Goal: Task Accomplishment & Management: Manage account settings

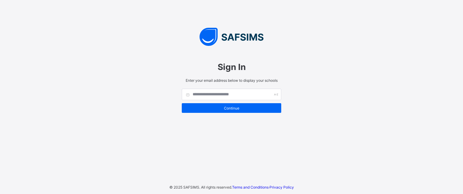
type input "**********"
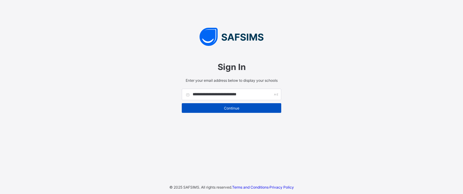
click at [198, 108] on span "Continue" at bounding box center [231, 108] width 91 height 5
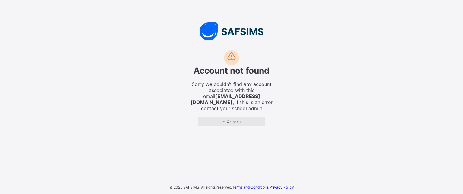
click at [225, 122] on span "← Go back" at bounding box center [232, 121] width 58 height 5
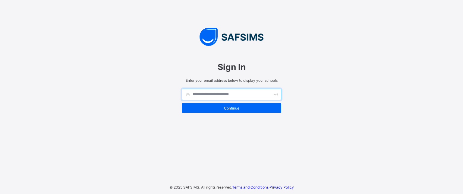
click at [221, 97] on input "text" at bounding box center [232, 94] width 100 height 11
type input "**********"
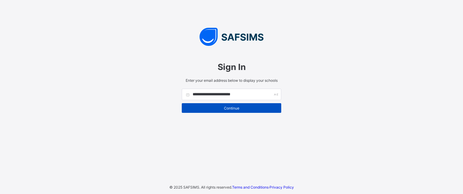
click at [226, 110] on span "Continue" at bounding box center [231, 108] width 91 height 5
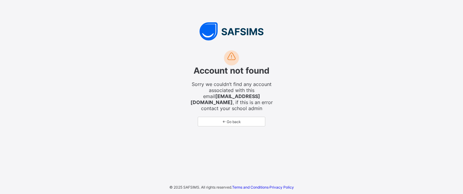
click at [226, 127] on div "Account not found Sorry we couldn’t find any account associated with this email…" at bounding box center [231, 88] width 181 height 88
click at [226, 122] on span "← Go back" at bounding box center [232, 121] width 58 height 5
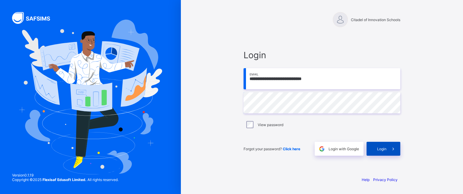
click at [378, 154] on div "Login" at bounding box center [384, 149] width 34 height 14
click at [385, 148] on span "Login" at bounding box center [381, 149] width 9 height 5
drag, startPoint x: 248, startPoint y: 78, endPoint x: 253, endPoint y: 81, distance: 5.4
click at [248, 78] on input "**********" at bounding box center [322, 78] width 157 height 21
type input "**********"
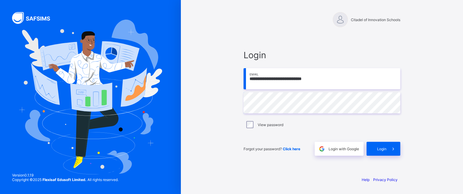
click at [247, 130] on div "View password" at bounding box center [322, 124] width 157 height 13
click at [374, 144] on div "Login" at bounding box center [384, 149] width 34 height 14
click at [246, 128] on div "View password" at bounding box center [322, 124] width 157 height 13
click at [377, 149] on span "Login" at bounding box center [381, 149] width 9 height 5
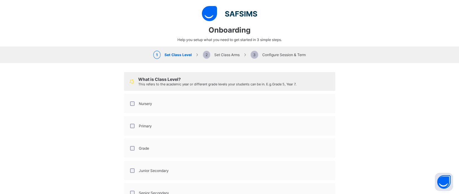
select select "**"
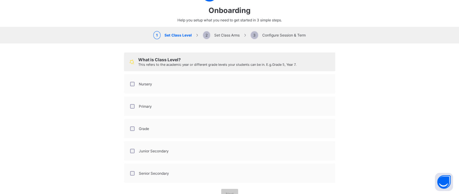
scroll to position [39, 0]
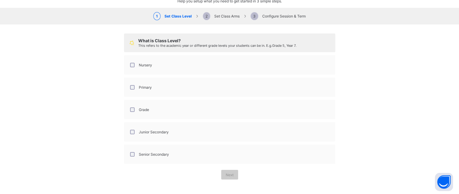
click at [130, 61] on div "Nursery" at bounding box center [140, 65] width 26 height 13
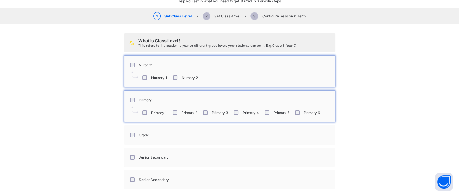
click at [129, 133] on div "Grade" at bounding box center [139, 135] width 20 height 5
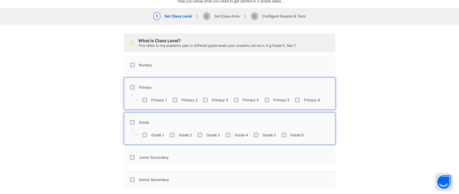
click at [132, 90] on div "Primary" at bounding box center [140, 87] width 26 height 13
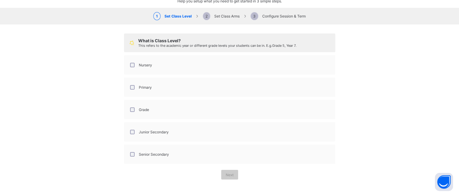
click at [130, 69] on div "Nursery" at bounding box center [140, 65] width 26 height 13
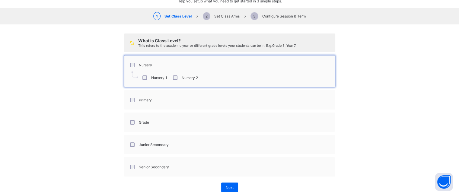
click at [131, 95] on div "Primary" at bounding box center [140, 100] width 26 height 13
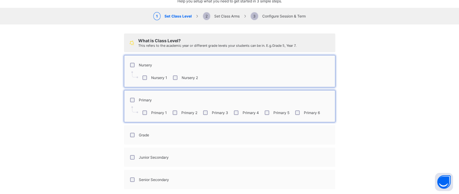
click at [130, 153] on div "Junior Secondary" at bounding box center [148, 157] width 43 height 13
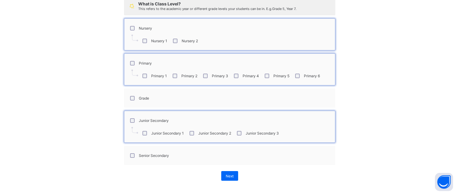
scroll to position [77, 0]
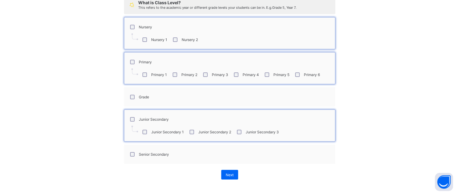
click at [132, 156] on div "Senior Secondary" at bounding box center [148, 154] width 43 height 13
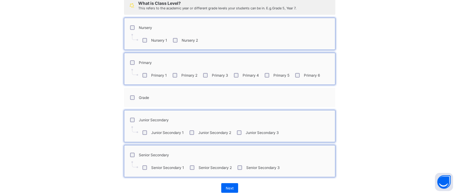
scroll to position [89, 0]
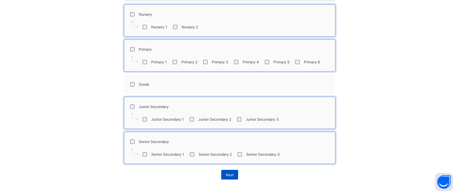
click at [230, 173] on span "Next" at bounding box center [230, 175] width 8 height 5
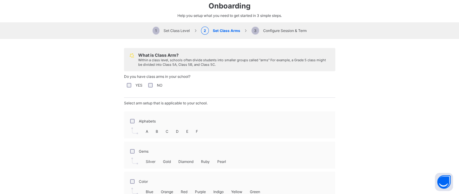
scroll to position [59, 0]
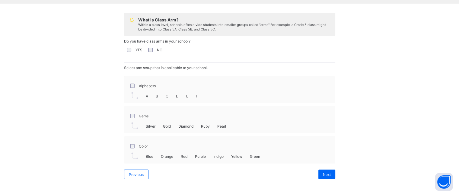
click at [127, 86] on div "Alphabets" at bounding box center [142, 85] width 30 height 13
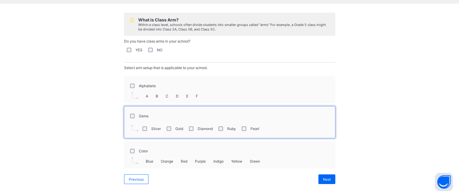
click at [129, 86] on div "Alphabets" at bounding box center [142, 86] width 27 height 5
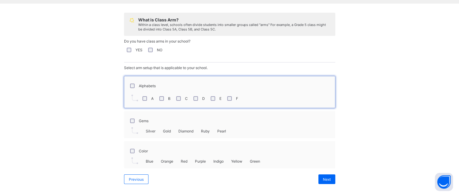
drag, startPoint x: 127, startPoint y: 145, endPoint x: 128, endPoint y: 141, distance: 4.4
click at [127, 145] on div "Color" at bounding box center [138, 151] width 22 height 13
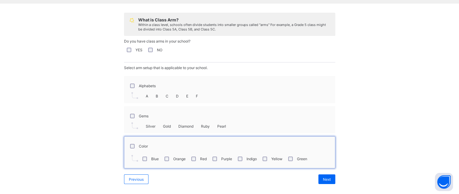
click at [128, 91] on div "Alphabets" at bounding box center [142, 85] width 30 height 13
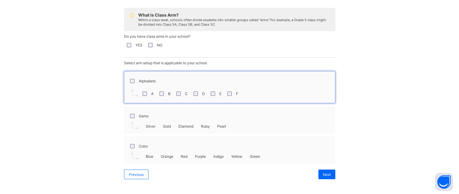
scroll to position [101, 0]
click at [319, 173] on div "Next" at bounding box center [326, 175] width 17 height 10
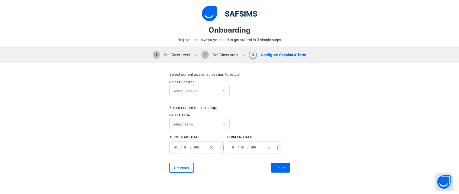
scroll to position [132, 0]
click at [196, 89] on div "Select Session" at bounding box center [194, 91] width 49 height 8
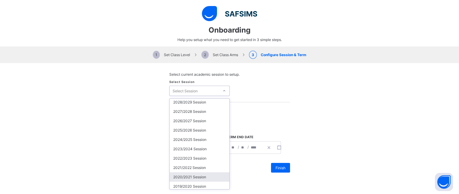
scroll to position [0, 0]
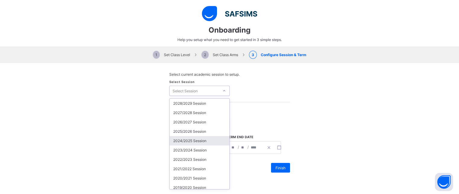
click at [186, 141] on div "2024/2025 Session" at bounding box center [200, 140] width 60 height 9
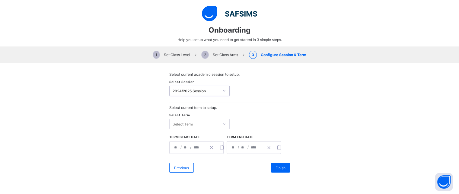
click at [196, 126] on div "Select Term" at bounding box center [194, 124] width 49 height 8
click at [182, 138] on div "First Term" at bounding box center [200, 136] width 60 height 9
click at [276, 167] on span "Finish" at bounding box center [280, 168] width 10 height 5
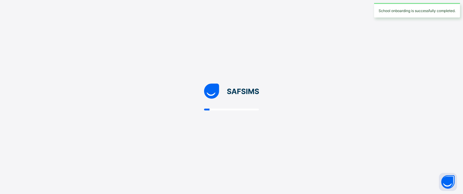
select select "**"
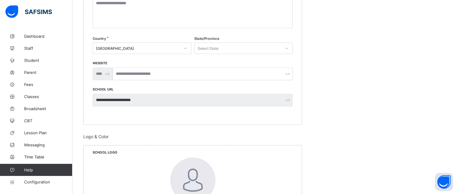
scroll to position [151, 0]
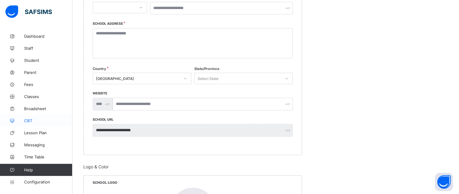
drag, startPoint x: 126, startPoint y: 122, endPoint x: 56, endPoint y: 126, distance: 70.7
drag, startPoint x: 56, startPoint y: 126, endPoint x: 402, endPoint y: 116, distance: 347.1
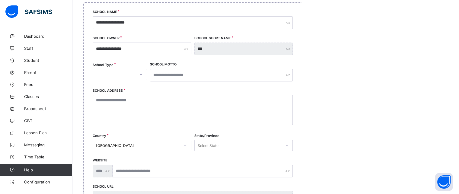
scroll to position [0, 0]
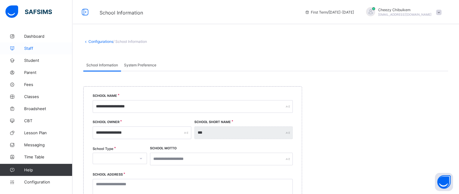
click at [36, 46] on span "Staff" at bounding box center [48, 48] width 48 height 5
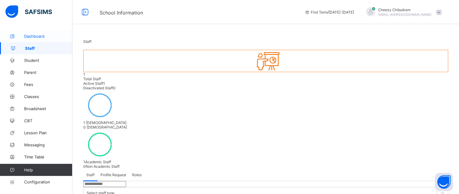
click at [35, 32] on link "Dashboard" at bounding box center [36, 36] width 72 height 12
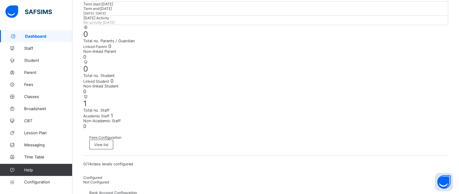
scroll to position [121, 0]
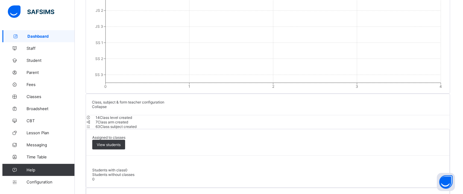
scroll to position [658, 0]
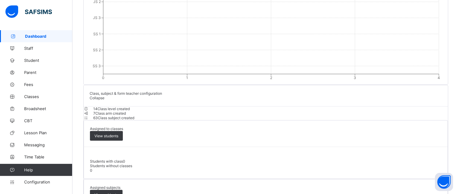
click at [98, 116] on span "63" at bounding box center [95, 118] width 5 height 5
click at [118, 192] on span "View subjects" at bounding box center [106, 194] width 24 height 5
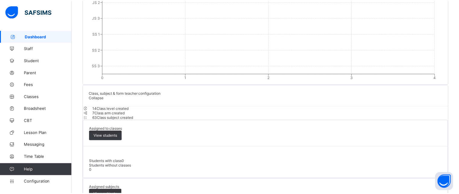
scroll to position [0, 0]
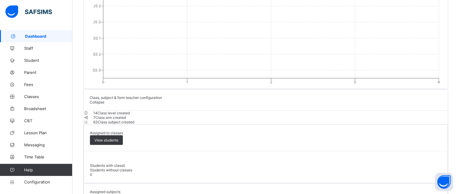
scroll to position [658, 0]
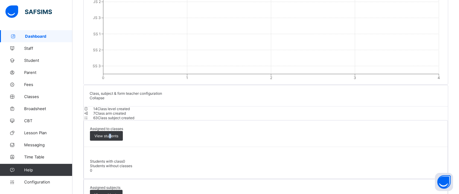
click at [123, 136] on div "View students" at bounding box center [106, 136] width 33 height 10
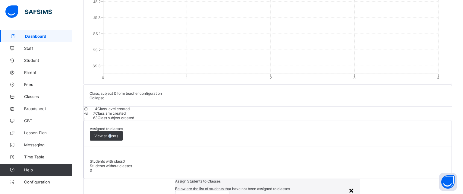
click at [349, 185] on div "×" at bounding box center [352, 190] width 6 height 10
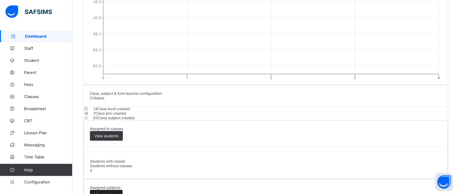
click at [118, 192] on span "View subjects" at bounding box center [106, 194] width 24 height 5
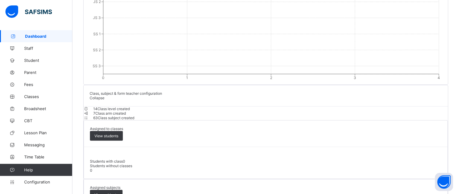
drag, startPoint x: 278, startPoint y: 167, endPoint x: 269, endPoint y: 167, distance: 9.4
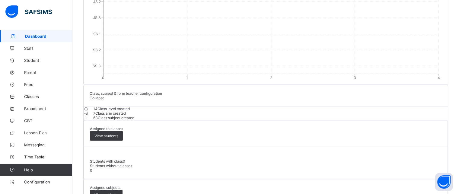
click at [39, 181] on span "Configuration" at bounding box center [48, 182] width 48 height 5
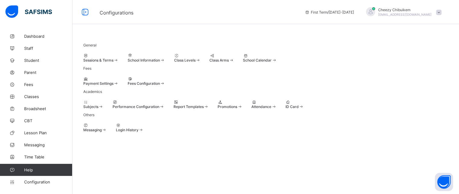
click at [441, 11] on span at bounding box center [438, 12] width 5 height 5
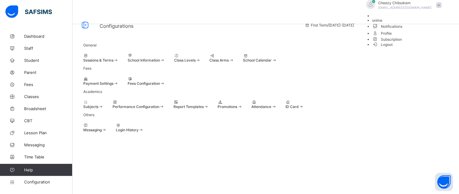
click at [420, 37] on span "Profile" at bounding box center [408, 33] width 72 height 7
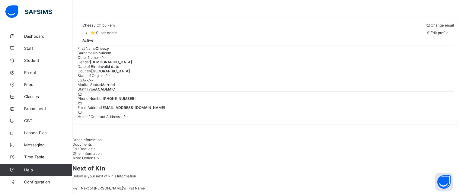
scroll to position [16, 0]
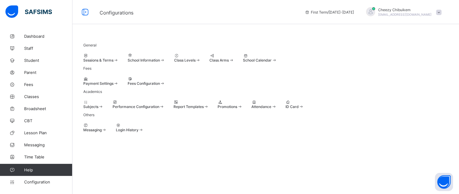
click at [441, 13] on span at bounding box center [438, 12] width 5 height 5
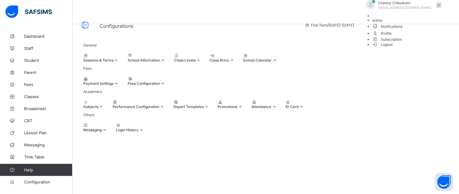
click at [424, 37] on span "Profile" at bounding box center [408, 33] width 72 height 7
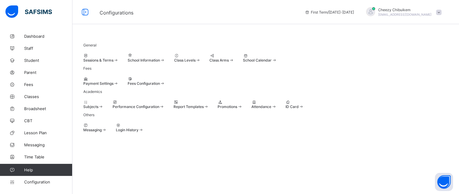
scroll to position [11, 0]
click at [119, 86] on div "Payment Settings" at bounding box center [100, 81] width 35 height 9
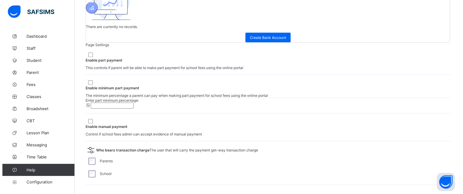
scroll to position [287, 0]
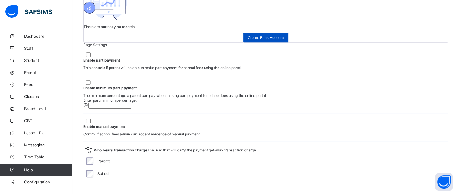
click at [284, 40] on span "Create Bank Account" at bounding box center [266, 37] width 36 height 5
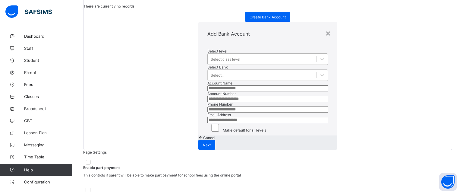
click at [215, 55] on div "Select class level" at bounding box center [262, 59] width 109 height 8
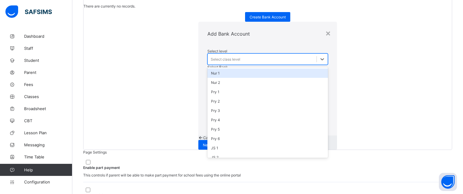
click at [230, 55] on div "Select class level" at bounding box center [262, 59] width 109 height 8
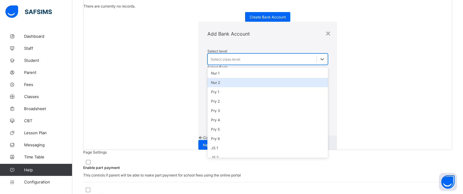
click at [208, 79] on div "Nur 2" at bounding box center [268, 82] width 121 height 9
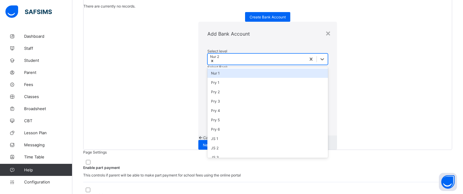
click at [208, 56] on div "Nur 2" at bounding box center [257, 59] width 98 height 11
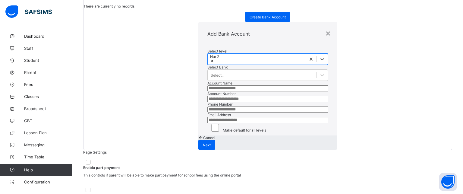
click at [208, 56] on div "Nur 2" at bounding box center [257, 59] width 98 height 11
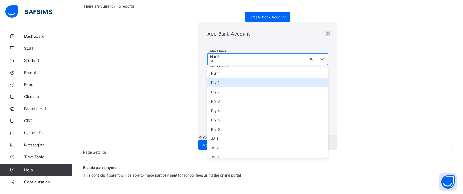
click at [208, 78] on div "Pry 1" at bounding box center [268, 82] width 121 height 9
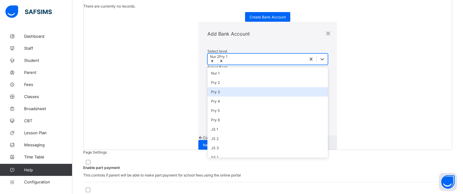
click at [208, 89] on div "Pry 3" at bounding box center [268, 91] width 121 height 9
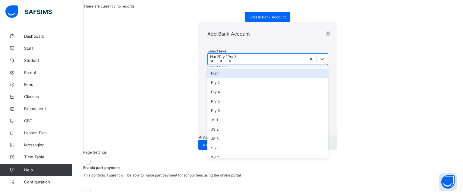
click at [208, 72] on div "Nur 1" at bounding box center [268, 72] width 121 height 9
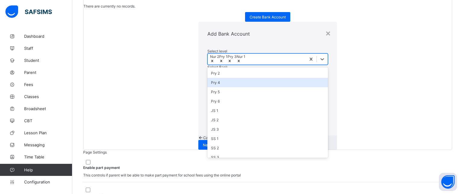
click at [208, 78] on div "Pry 4" at bounding box center [268, 82] width 121 height 9
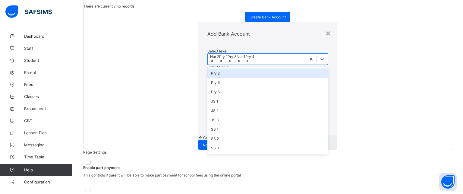
click at [208, 76] on div "Pry 2" at bounding box center [268, 72] width 121 height 9
click at [208, 76] on div "Pry 5" at bounding box center [268, 72] width 121 height 9
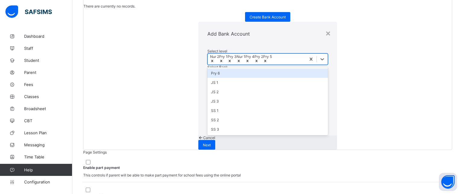
click at [208, 76] on div "Pry 6" at bounding box center [268, 72] width 121 height 9
click at [208, 78] on div "JS 1" at bounding box center [268, 82] width 121 height 9
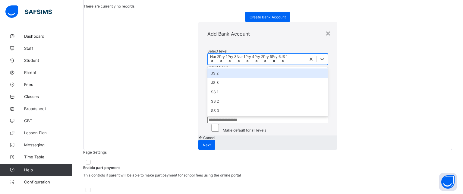
click at [208, 65] on div "Nur 2 Pry 1 Pry 3 Nur 1 Pry 4 Pry 2 Pry 5 Pry 6 JS 1" at bounding box center [257, 59] width 98 height 11
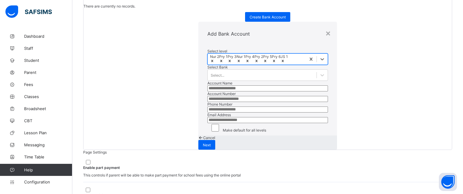
click at [208, 65] on div "Nur 2 Pry 1 Pry 3 Nur 1 Pry 4 Pry 2 Pry 5 Pry 6 JS 1" at bounding box center [257, 59] width 98 height 11
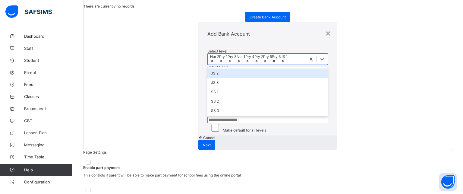
click at [208, 87] on div "JS 3" at bounding box center [268, 82] width 121 height 9
click at [208, 78] on div "JS 2" at bounding box center [268, 72] width 121 height 9
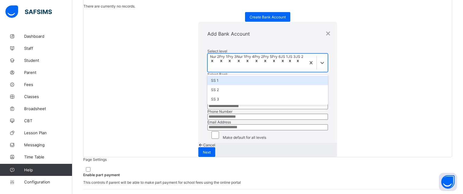
click at [208, 85] on div "SS 1" at bounding box center [268, 80] width 121 height 9
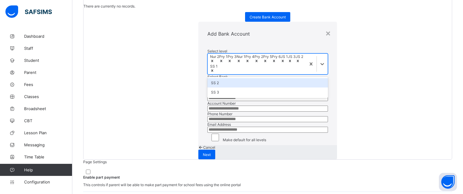
click at [208, 85] on div "SS 2" at bounding box center [268, 82] width 121 height 9
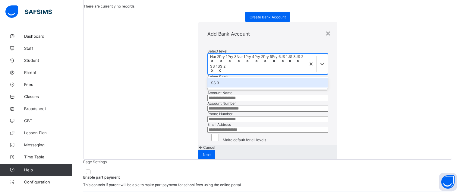
click at [208, 85] on div "SS 3" at bounding box center [268, 82] width 121 height 9
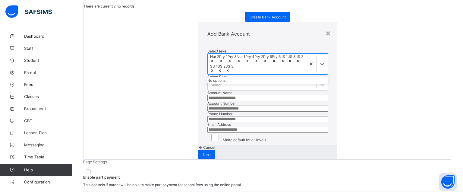
scroll to position [30, 0]
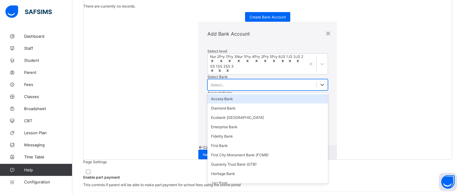
click at [208, 81] on div "Select..." at bounding box center [262, 85] width 109 height 8
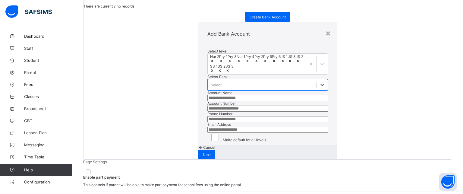
click at [208, 81] on div "Select..." at bounding box center [262, 85] width 109 height 8
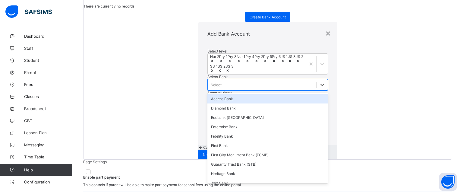
click at [208, 81] on div "Select..." at bounding box center [262, 85] width 109 height 8
click at [208, 94] on div "Access Bank" at bounding box center [268, 98] width 121 height 9
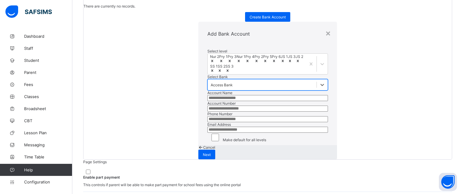
click at [208, 101] on input "text" at bounding box center [268, 98] width 121 height 6
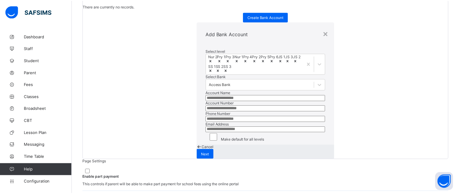
scroll to position [18, 0]
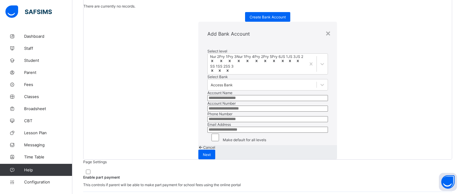
click at [294, 22] on div "Add Bank Account" at bounding box center [268, 34] width 139 height 24
click at [326, 28] on div "×" at bounding box center [329, 33] width 6 height 10
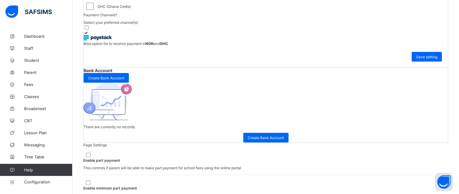
drag, startPoint x: 37, startPoint y: 181, endPoint x: 40, endPoint y: 173, distance: 8.3
click at [37, 178] on link "Configuration" at bounding box center [36, 182] width 72 height 12
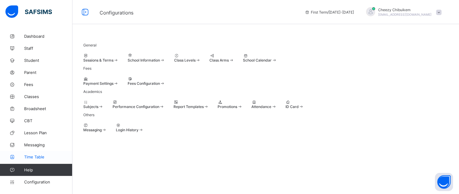
scroll to position [11, 0]
drag, startPoint x: 37, startPoint y: 38, endPoint x: 66, endPoint y: 50, distance: 30.7
click at [37, 38] on span "Dashboard" at bounding box center [48, 36] width 48 height 5
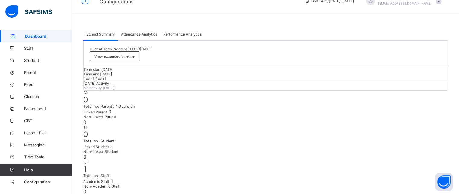
click at [441, 4] on span at bounding box center [438, 0] width 5 height 5
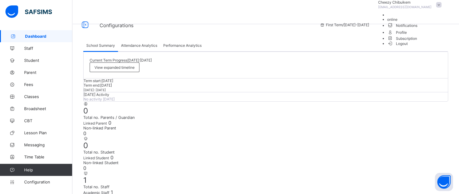
click at [422, 29] on span "Notifications" at bounding box center [415, 25] width 57 height 7
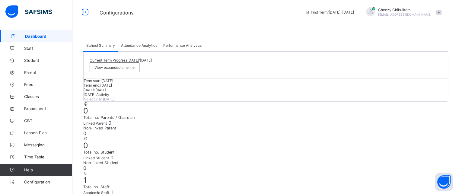
click at [441, 11] on span at bounding box center [438, 12] width 5 height 5
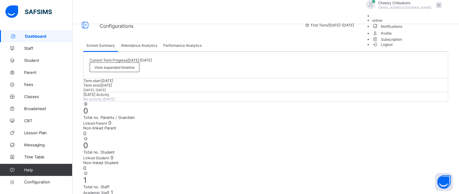
click at [420, 30] on li "Notifications" at bounding box center [408, 26] width 72 height 7
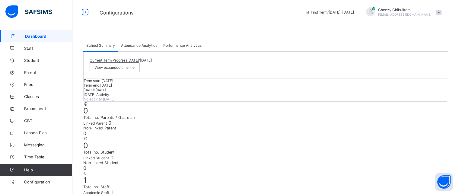
click at [441, 14] on span at bounding box center [438, 12] width 5 height 5
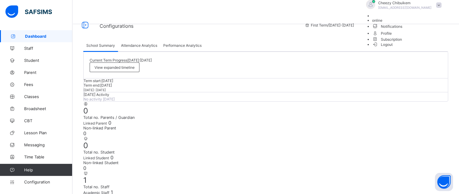
click at [420, 42] on li "Subscription" at bounding box center [408, 39] width 72 height 5
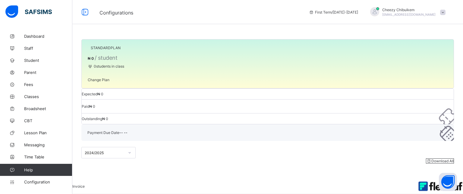
click at [441, 11] on span at bounding box center [443, 12] width 5 height 5
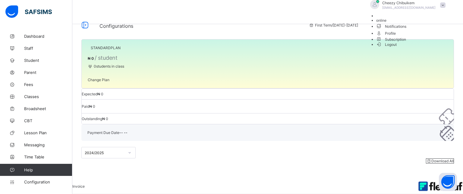
click at [428, 37] on span "Profile" at bounding box center [413, 33] width 72 height 7
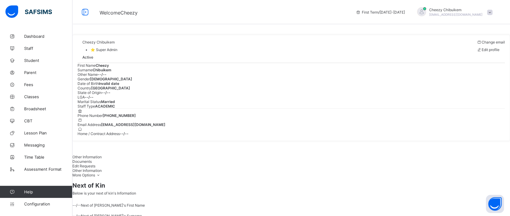
click at [459, 52] on span at bounding box center [478, 49] width 5 height 5
select select "**"
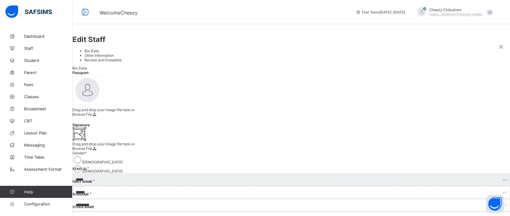
scroll to position [38, 0]
click at [72, 62] on ul "Bio Data Other Information Review and Complete" at bounding box center [290, 56] width 437 height 14
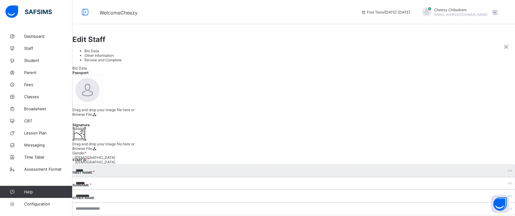
scroll to position [33, 0]
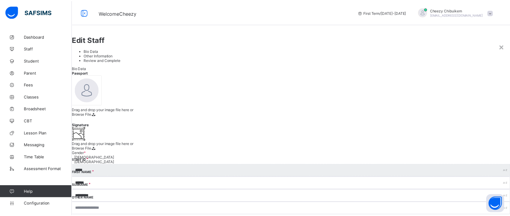
scroll to position [0, 0]
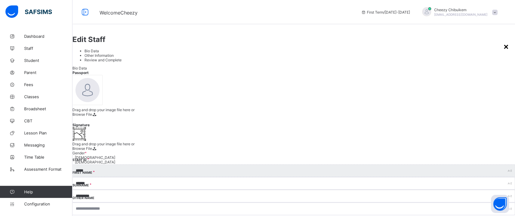
click at [459, 41] on div "×" at bounding box center [506, 46] width 6 height 10
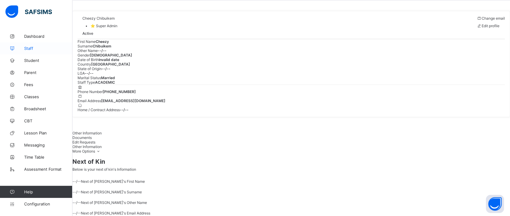
scroll to position [33, 0]
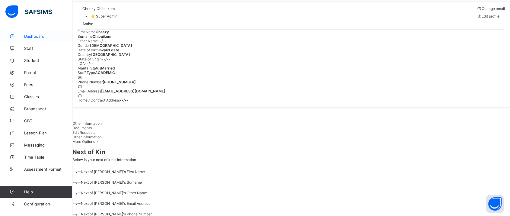
click at [31, 38] on span "Dashboard" at bounding box center [48, 36] width 48 height 5
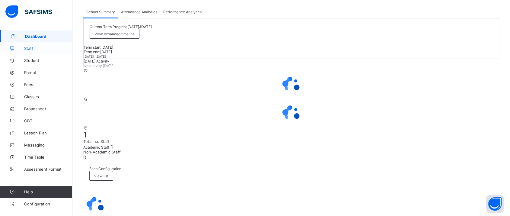
click at [30, 49] on span "Staff" at bounding box center [48, 48] width 48 height 5
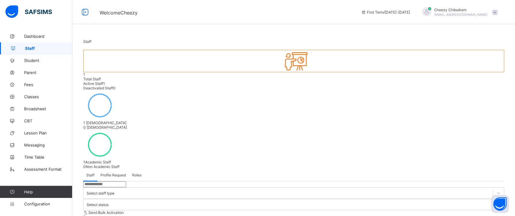
click at [130, 169] on div "Roles" at bounding box center [136, 175] width 15 height 12
click at [114, 173] on span "Profile Request" at bounding box center [113, 175] width 26 height 5
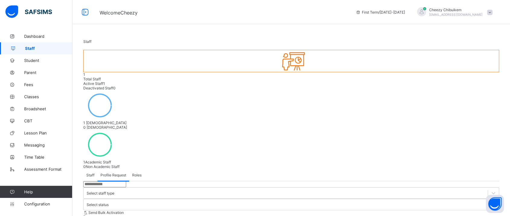
click at [89, 173] on span "Staff" at bounding box center [90, 175] width 8 height 5
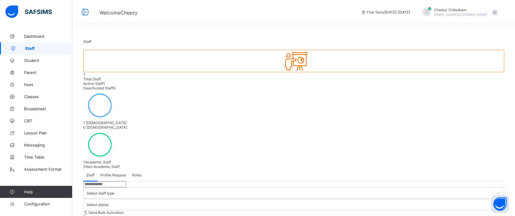
click at [135, 173] on span "Roles" at bounding box center [136, 175] width 9 height 5
click at [115, 173] on span "Profile Request" at bounding box center [113, 175] width 26 height 5
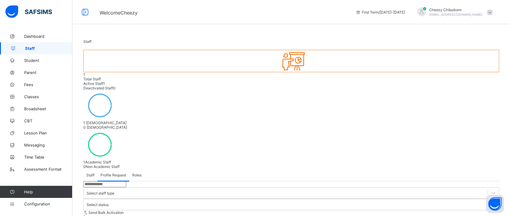
click at [87, 169] on div "Staff" at bounding box center [90, 175] width 14 height 12
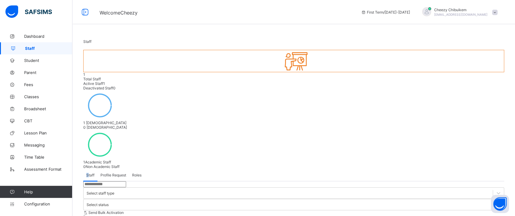
click at [137, 173] on span "Roles" at bounding box center [136, 175] width 9 height 5
drag, startPoint x: 147, startPoint y: 117, endPoint x: 181, endPoint y: 113, distance: 34.0
click at [181, 169] on div "Staff Profile Request Roles" at bounding box center [293, 175] width 421 height 12
click at [307, 169] on div "Staff Profile Request Roles" at bounding box center [293, 175] width 421 height 12
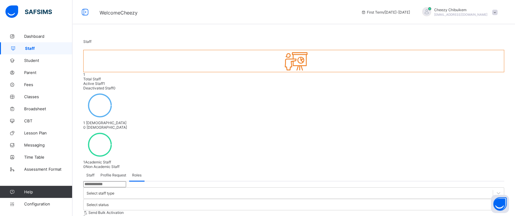
click at [94, 169] on div "Staff" at bounding box center [90, 175] width 14 height 12
click at [123, 181] on input "text" at bounding box center [104, 184] width 43 height 6
drag, startPoint x: 181, startPoint y: 106, endPoint x: 189, endPoint y: 100, distance: 10.5
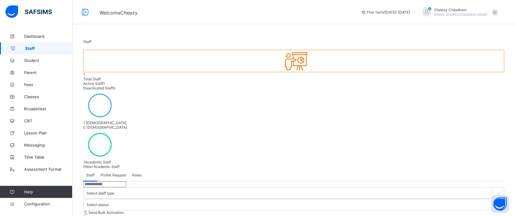
drag, startPoint x: 283, startPoint y: 66, endPoint x: 342, endPoint y: 67, distance: 59.1
click at [283, 90] on div "1 Male 0 Female" at bounding box center [293, 109] width 421 height 39
select select "**"
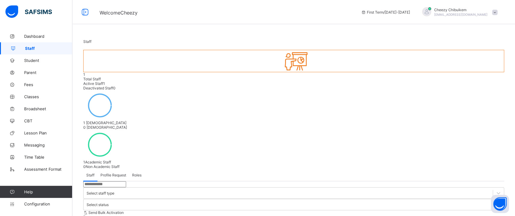
type input "***"
type input "******"
type input "*"
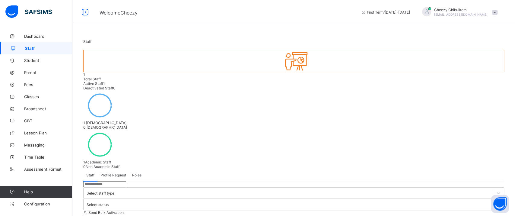
drag, startPoint x: 380, startPoint y: 139, endPoint x: 312, endPoint y: 135, distance: 68.0
type input "*"
type input "**********"
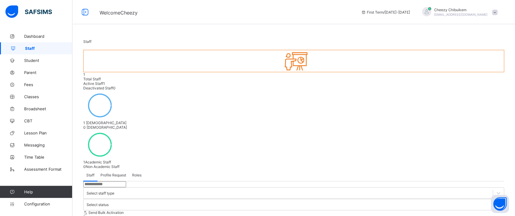
type input "**********"
type textarea "**********"
drag, startPoint x: 352, startPoint y: 97, endPoint x: 349, endPoint y: 97, distance: 3.7
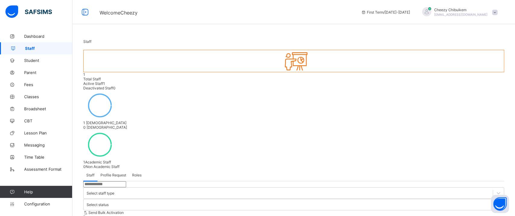
type input "**********"
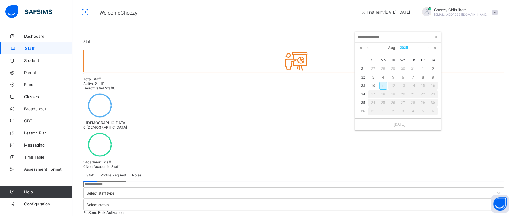
click at [406, 46] on link "2025" at bounding box center [403, 48] width 13 height 10
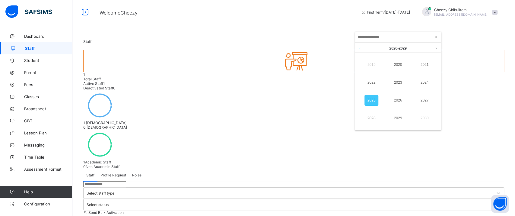
click at [359, 47] on link at bounding box center [359, 48] width 9 height 11
click at [398, 117] on link "1989" at bounding box center [398, 118] width 14 height 11
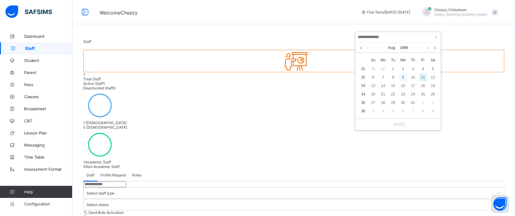
click at [399, 78] on div "9" at bounding box center [403, 77] width 8 height 8
type input "**********"
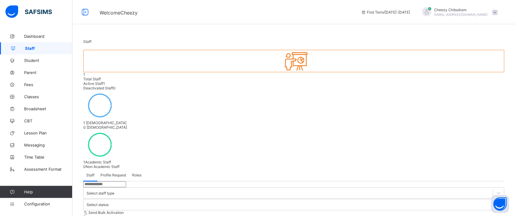
type input "****"
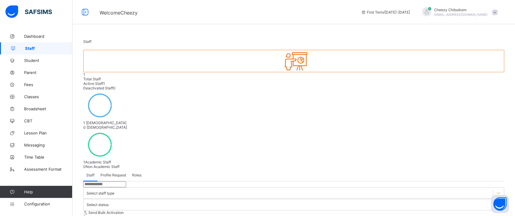
drag, startPoint x: 320, startPoint y: 111, endPoint x: 236, endPoint y: 104, distance: 83.5
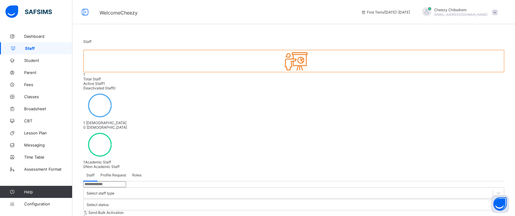
scroll to position [167, 0]
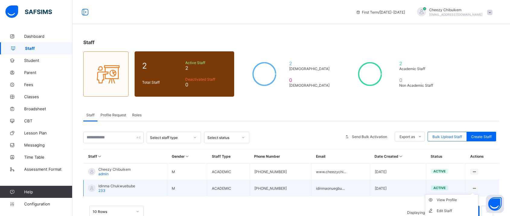
scroll to position [15, 0]
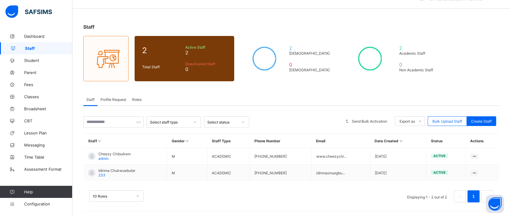
click at [112, 98] on span "Profile Request" at bounding box center [113, 99] width 26 height 5
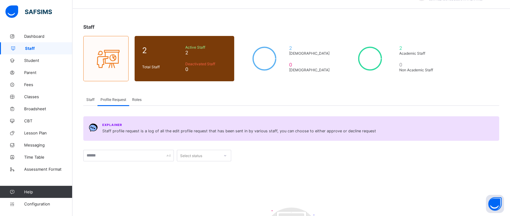
click at [139, 99] on span "Roles" at bounding box center [136, 99] width 9 height 5
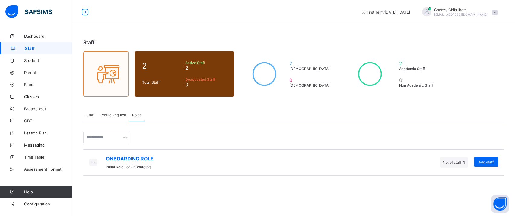
click at [116, 110] on div "Profile Request" at bounding box center [113, 115] width 32 height 12
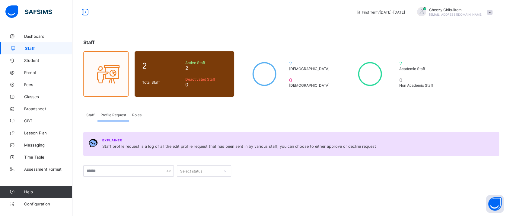
click at [139, 113] on span "Roles" at bounding box center [136, 115] width 9 height 5
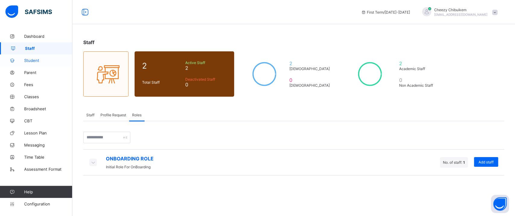
click at [45, 58] on span "Student" at bounding box center [48, 60] width 48 height 5
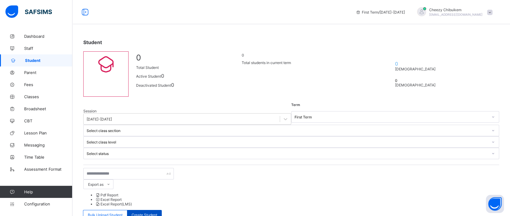
click at [157, 212] on span "Create Student" at bounding box center [145, 214] width 26 height 5
select select "**"
drag, startPoint x: 298, startPoint y: 110, endPoint x: 331, endPoint y: 103, distance: 33.4
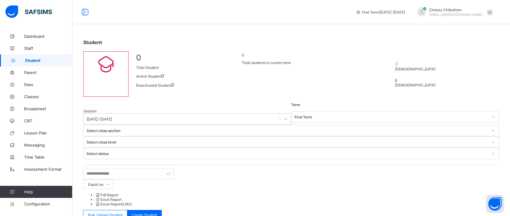
click at [162, 210] on div "Create Student" at bounding box center [144, 215] width 35 height 10
select select "**"
click at [30, 44] on link "Staff" at bounding box center [36, 48] width 72 height 12
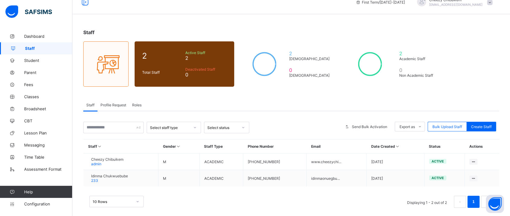
scroll to position [15, 0]
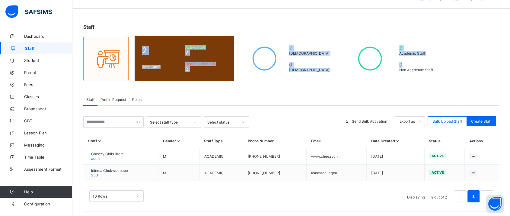
drag, startPoint x: 104, startPoint y: 52, endPoint x: 449, endPoint y: 62, distance: 345.0
click at [449, 62] on div "Staff 2 Total Staff Active Staff 2 Deactivated Staff 0 2 [DEMOGRAPHIC_DATA] 0 […" at bounding box center [290, 116] width 437 height 202
click at [459, 61] on div "Staff 2 Total Staff Active Staff 2 Deactivated Staff 0 2 [DEMOGRAPHIC_DATA] 0 […" at bounding box center [290, 116] width 437 height 202
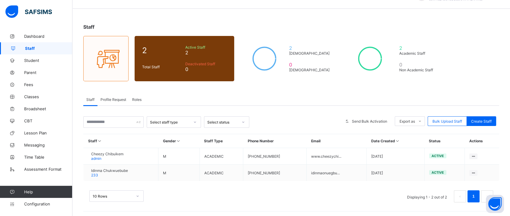
drag, startPoint x: 68, startPoint y: 19, endPoint x: 461, endPoint y: 87, distance: 398.7
click at [461, 87] on div "First Term / [DATE]-[DATE] Cheezy Chibuikem [EMAIL_ADDRESS][DOMAIN_NAME] Dashbo…" at bounding box center [255, 101] width 510 height 233
drag, startPoint x: 363, startPoint y: 82, endPoint x: 380, endPoint y: 76, distance: 17.3
click at [364, 83] on div "Staff 2 Total Staff Active Staff 2 Deactivated Staff 0 2 [DEMOGRAPHIC_DATA] 0 […" at bounding box center [290, 116] width 437 height 202
click at [112, 100] on span "Profile Request" at bounding box center [113, 99] width 26 height 5
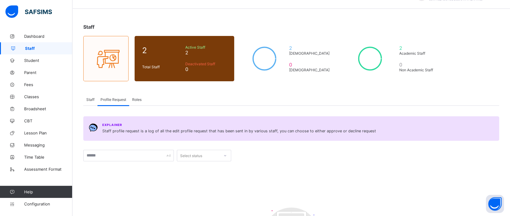
click at [137, 101] on span "Roles" at bounding box center [136, 99] width 9 height 5
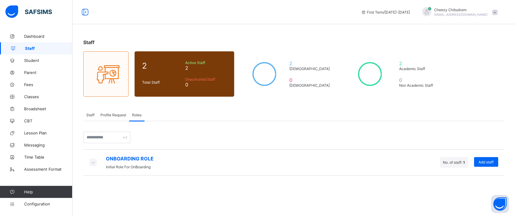
click at [87, 113] on span "Staff" at bounding box center [90, 115] width 8 height 5
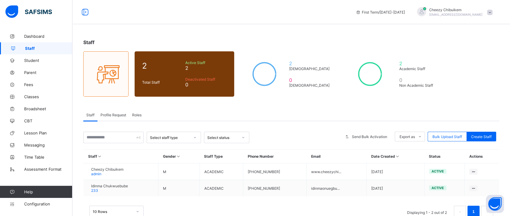
click at [109, 114] on span "Profile Request" at bounding box center [113, 115] width 26 height 5
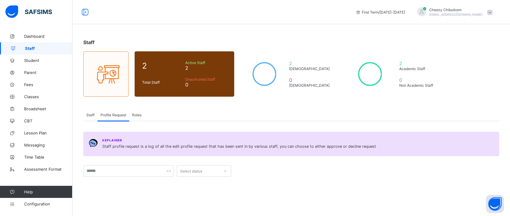
click at [92, 114] on span "Staff" at bounding box center [90, 115] width 8 height 5
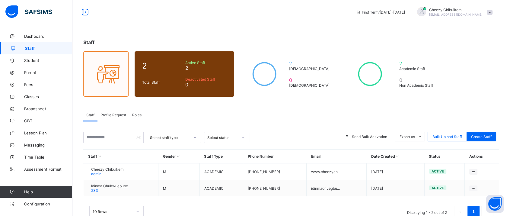
click at [106, 112] on div "Profile Request" at bounding box center [113, 115] width 32 height 12
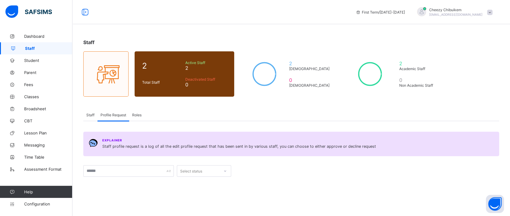
click at [95, 112] on div "Staff" at bounding box center [90, 115] width 14 height 12
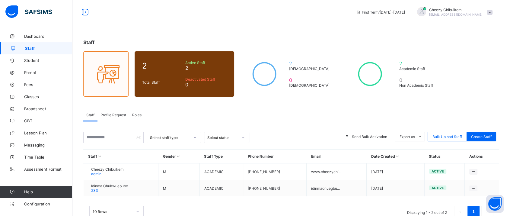
click at [118, 115] on span "Profile Request" at bounding box center [113, 115] width 26 height 5
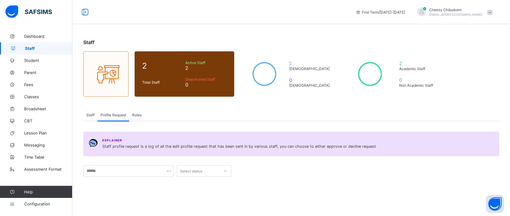
click at [136, 115] on span "Roles" at bounding box center [136, 115] width 9 height 5
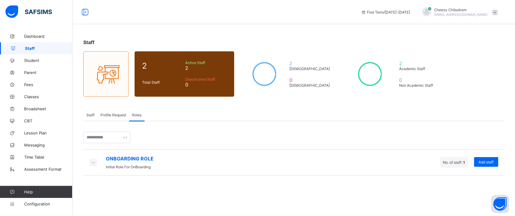
click at [120, 115] on span "Profile Request" at bounding box center [113, 115] width 26 height 5
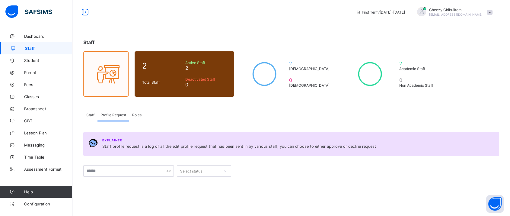
click at [88, 114] on span "Staff" at bounding box center [90, 115] width 8 height 5
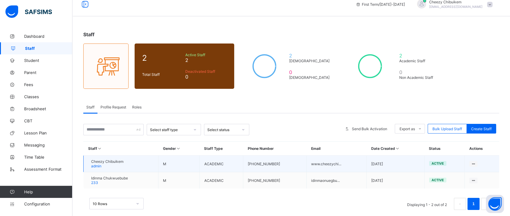
scroll to position [15, 0]
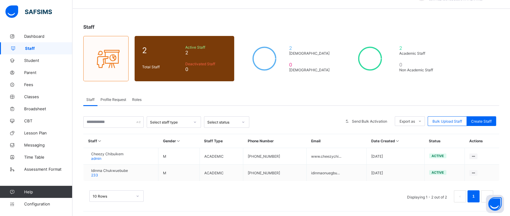
click at [193, 124] on div at bounding box center [195, 122] width 10 height 10
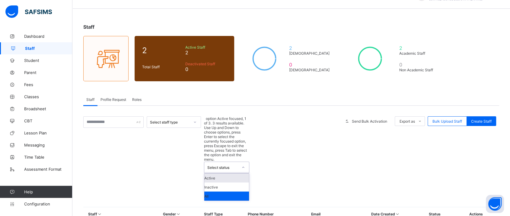
click at [243, 162] on div at bounding box center [243, 167] width 10 height 10
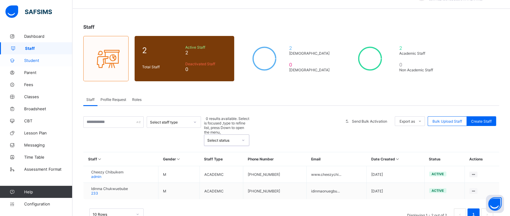
click at [40, 57] on link "Student" at bounding box center [36, 60] width 72 height 12
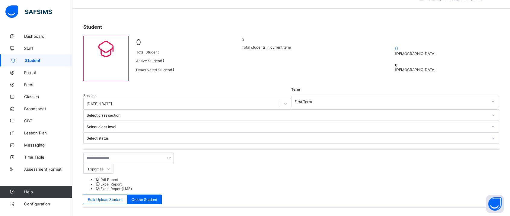
click at [486, 47] on div "Student 0 Total Student Active Student 0 Deactivated Student 0 0 Total students…" at bounding box center [290, 180] width 437 height 330
click at [157, 197] on span "Create Student" at bounding box center [145, 199] width 26 height 5
select select "**"
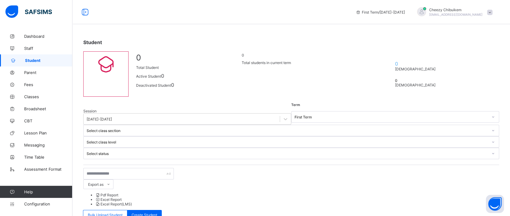
click at [40, 74] on span "Parent" at bounding box center [48, 72] width 48 height 5
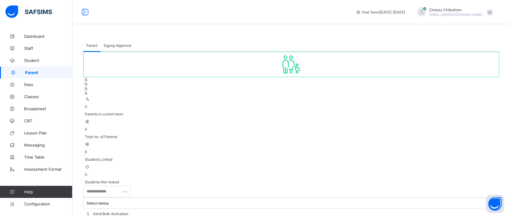
click at [120, 46] on span "Signup Approval" at bounding box center [117, 45] width 28 height 5
click at [37, 82] on span "Fees" at bounding box center [48, 84] width 48 height 5
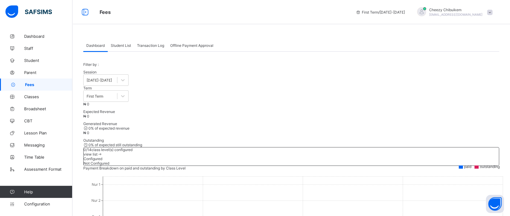
click at [116, 43] on div "Student List" at bounding box center [121, 45] width 26 height 12
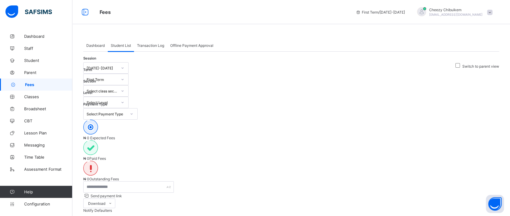
click at [157, 47] on span "Transaction Log" at bounding box center [150, 45] width 27 height 5
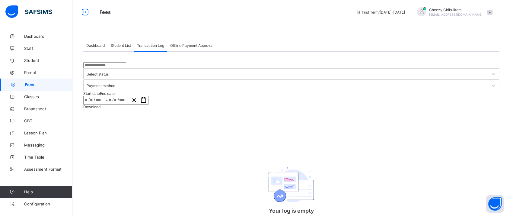
click at [179, 47] on span "Offline Payment Approval" at bounding box center [191, 45] width 43 height 5
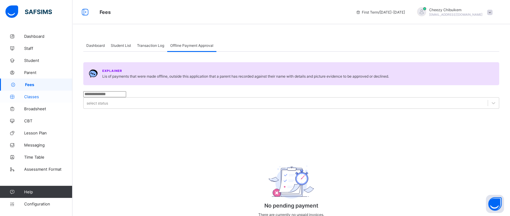
click at [44, 97] on span "Classes" at bounding box center [48, 96] width 48 height 5
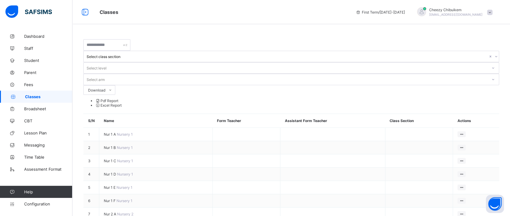
click at [291, 114] on th "Assistant Form Teacher" at bounding box center [332, 121] width 105 height 14
click at [299, 114] on th "Assistant Form Teacher" at bounding box center [332, 121] width 105 height 14
click at [280, 114] on th "Assistant Form Teacher" at bounding box center [332, 121] width 105 height 14
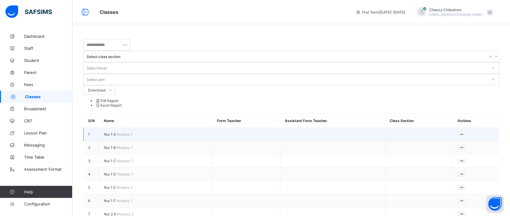
drag, startPoint x: 369, startPoint y: 82, endPoint x: 353, endPoint y: 78, distance: 16.8
click at [353, 128] on tr "1 Nur 1 A Nursery 1 View Class Assign form Teacher" at bounding box center [292, 134] width 416 height 13
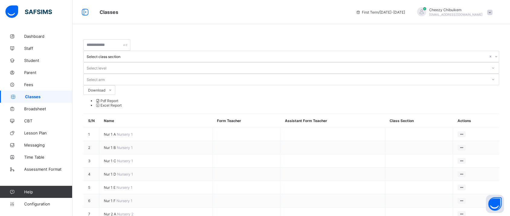
click at [295, 20] on div "Classes First Term / [DATE]-[DATE] Cheezy Chibuikem [EMAIL_ADDRESS][DOMAIN_NAME]" at bounding box center [255, 12] width 510 height 24
click at [29, 49] on span "Staff" at bounding box center [48, 48] width 48 height 5
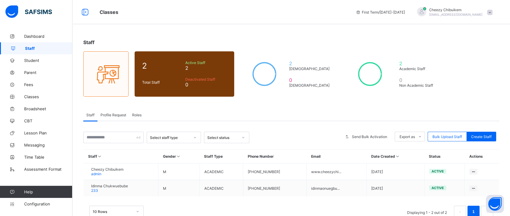
click at [106, 113] on span "Profile Request" at bounding box center [113, 115] width 26 height 5
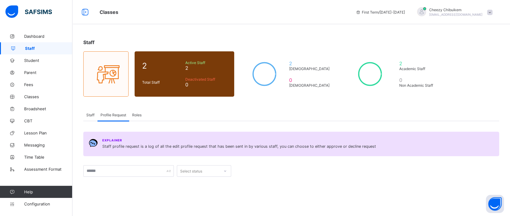
click at [88, 114] on span "Staff" at bounding box center [90, 115] width 8 height 5
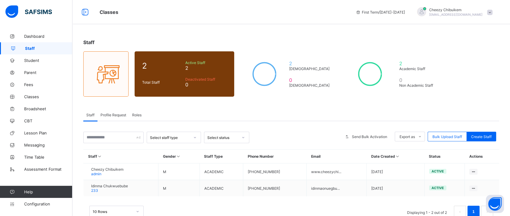
click at [114, 114] on span "Profile Request" at bounding box center [113, 115] width 26 height 5
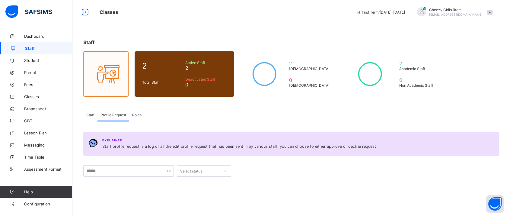
click at [90, 114] on span "Staff" at bounding box center [90, 115] width 8 height 5
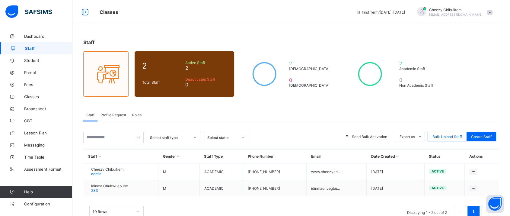
click at [109, 113] on span "Profile Request" at bounding box center [113, 115] width 26 height 5
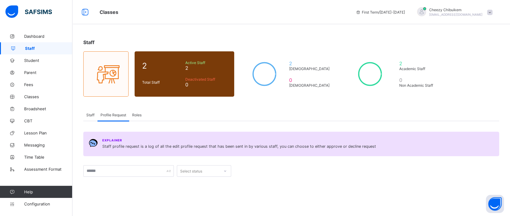
click at [84, 113] on div "Staff" at bounding box center [90, 115] width 14 height 12
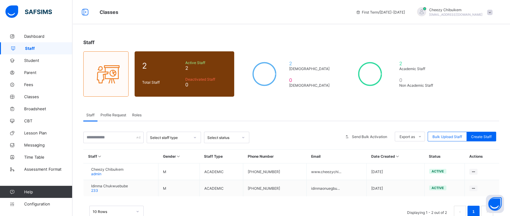
drag, startPoint x: 95, startPoint y: 111, endPoint x: 82, endPoint y: 110, distance: 13.3
click at [96, 111] on div "Staff" at bounding box center [90, 115] width 14 height 12
click at [37, 98] on span "Classes" at bounding box center [48, 96] width 48 height 5
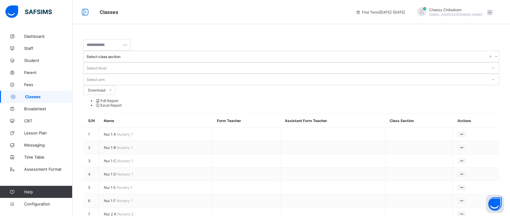
click at [133, 23] on div "Classes First Term / [DATE]-[DATE] Cheezy Chibuikem [EMAIL_ADDRESS][DOMAIN_NAME]" at bounding box center [255, 12] width 510 height 24
click at [143, 23] on div "Classes First Term / [DATE]-[DATE] Cheezy Chibuikem [EMAIL_ADDRESS][DOMAIN_NAME]" at bounding box center [255, 12] width 510 height 24
drag, startPoint x: 234, startPoint y: 68, endPoint x: 238, endPoint y: 66, distance: 4.2
click at [234, 114] on th "Form Teacher" at bounding box center [246, 121] width 68 height 14
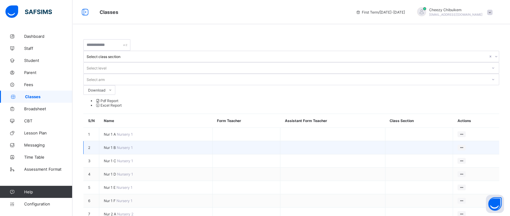
click at [224, 141] on td at bounding box center [246, 147] width 68 height 13
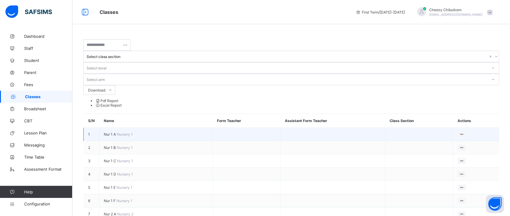
click at [220, 128] on td at bounding box center [246, 134] width 68 height 13
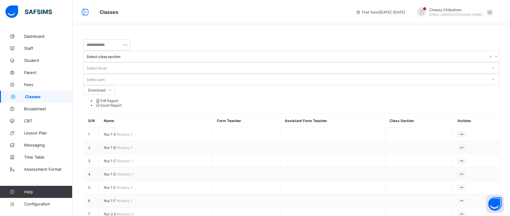
click at [217, 114] on th "Form Teacher" at bounding box center [246, 121] width 68 height 14
click at [29, 49] on span "Staff" at bounding box center [48, 48] width 48 height 5
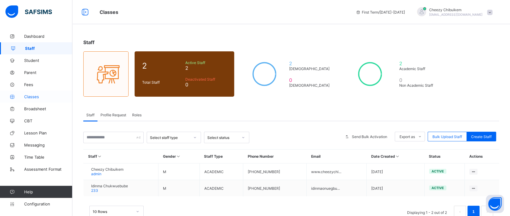
click at [33, 96] on span "Classes" at bounding box center [48, 96] width 48 height 5
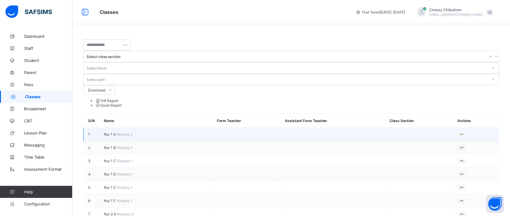
click at [467, 128] on td "View Class Assign form Teacher" at bounding box center [476, 134] width 46 height 13
click at [464, 140] on ul "View Class Assign form Teacher" at bounding box center [441, 151] width 49 height 22
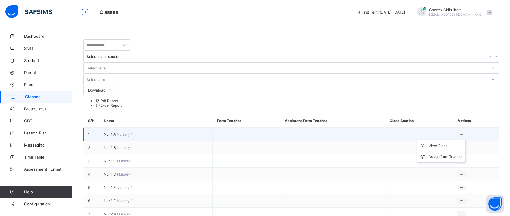
click at [463, 140] on ul "View Class Assign form Teacher" at bounding box center [441, 151] width 49 height 22
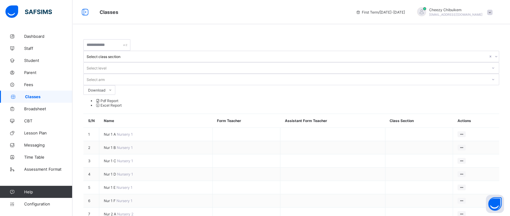
click at [491, 76] on icon at bounding box center [493, 79] width 4 height 6
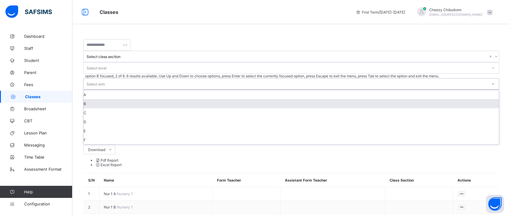
click at [282, 99] on div "B" at bounding box center [291, 103] width 415 height 9
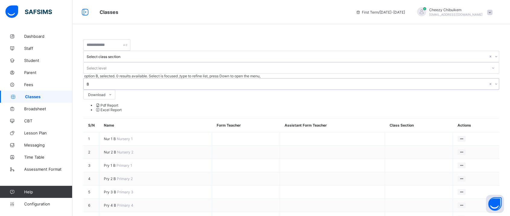
click at [494, 81] on icon at bounding box center [496, 84] width 4 height 6
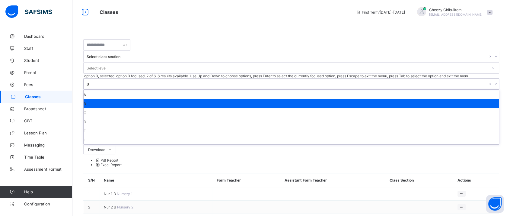
click at [286, 99] on div "B" at bounding box center [291, 103] width 415 height 9
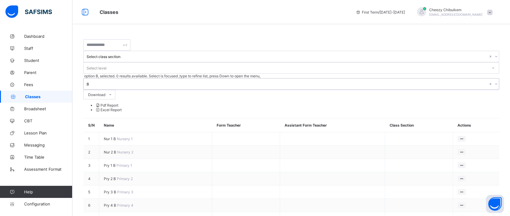
click at [297, 82] on div "B" at bounding box center [287, 84] width 401 height 5
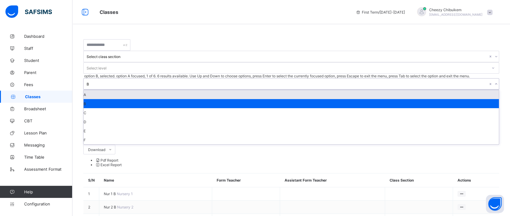
click at [493, 79] on div at bounding box center [496, 84] width 6 height 10
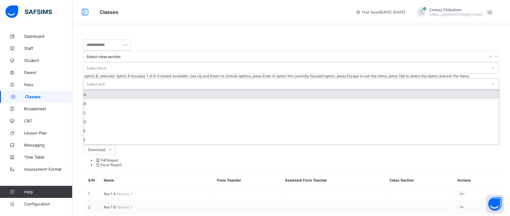
click at [335, 145] on div at bounding box center [291, 145] width 416 height 0
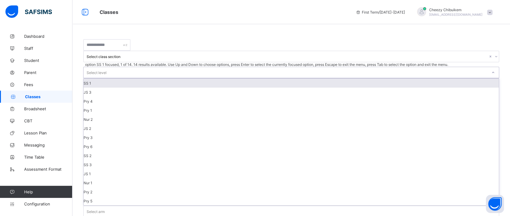
click at [491, 69] on icon at bounding box center [493, 72] width 4 height 6
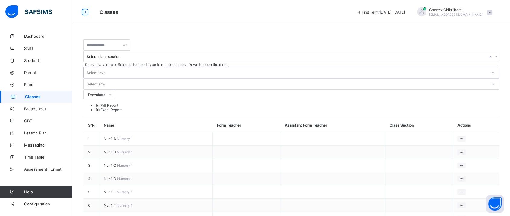
click at [491, 69] on icon at bounding box center [493, 72] width 4 height 6
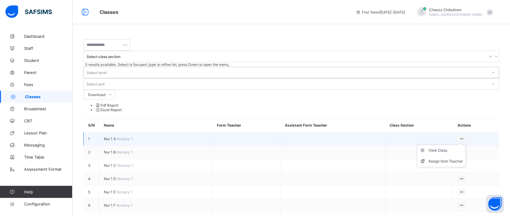
click at [462, 145] on ul "View Class Assign form Teacher" at bounding box center [441, 156] width 49 height 22
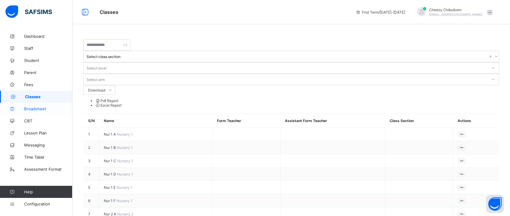
click at [30, 112] on link "Broadsheet" at bounding box center [36, 109] width 72 height 12
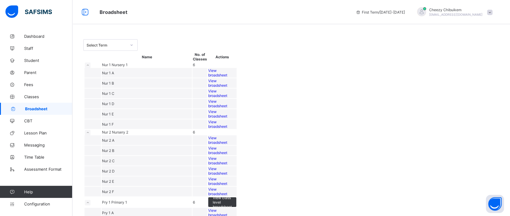
click at [227, 77] on span "View broadsheet" at bounding box center [217, 72] width 19 height 9
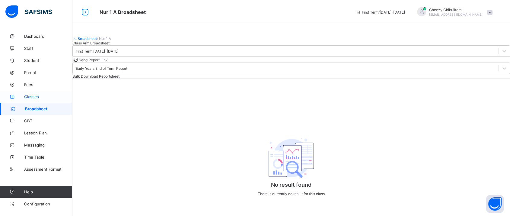
click at [38, 97] on span "Classes" at bounding box center [48, 96] width 48 height 5
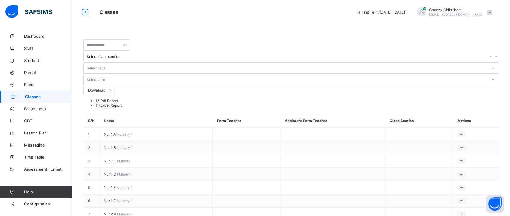
click at [287, 17] on div "Classes First Term / [DATE]-[DATE] Cheezy Chibuikem [EMAIL_ADDRESS][DOMAIN_NAME]" at bounding box center [255, 12] width 510 height 24
click at [161, 17] on div "Classes First Term / [DATE]-[DATE] Cheezy Chibuikem [EMAIL_ADDRESS][DOMAIN_NAME]" at bounding box center [255, 12] width 510 height 24
click at [29, 114] on link "Broadsheet" at bounding box center [36, 109] width 72 height 12
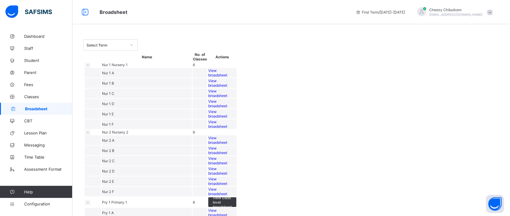
click at [227, 77] on span "View broadsheet" at bounding box center [217, 72] width 19 height 9
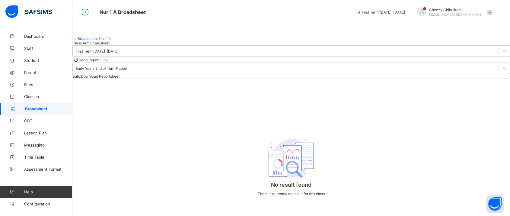
click at [84, 41] on link "Broadsheet" at bounding box center [87, 38] width 19 height 5
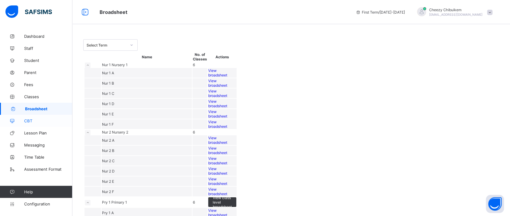
click at [23, 119] on icon at bounding box center [12, 121] width 24 height 5
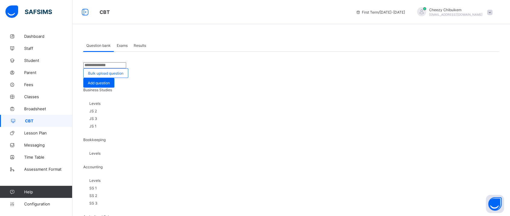
click at [94, 113] on span "JS 2" at bounding box center [93, 111] width 8 height 5
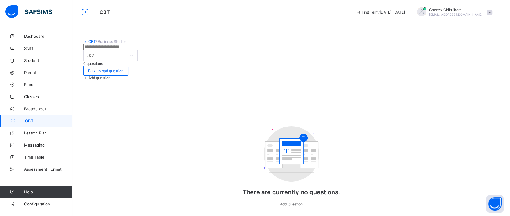
click at [93, 43] on link "CBT" at bounding box center [91, 41] width 7 height 5
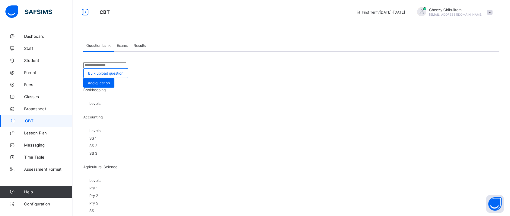
click at [123, 45] on span "Exams" at bounding box center [122, 45] width 11 height 5
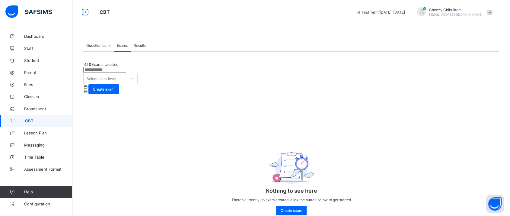
click at [140, 46] on span "Results" at bounding box center [140, 45] width 12 height 5
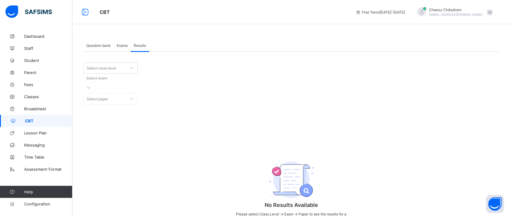
click at [95, 43] on span "Question bank" at bounding box center [98, 45] width 24 height 5
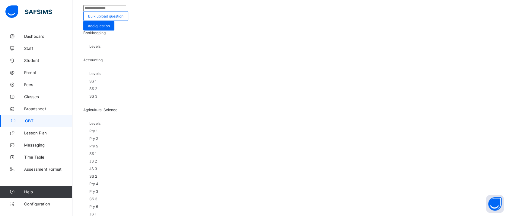
scroll to position [67, 0]
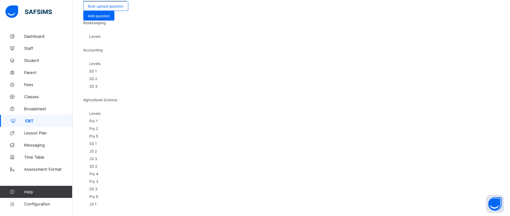
click at [145, 48] on div "Bookkeeping Levels" at bounding box center [291, 34] width 416 height 27
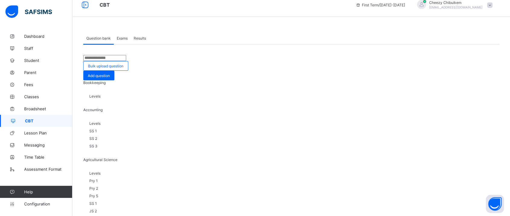
scroll to position [0, 0]
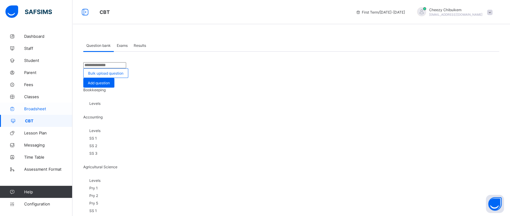
click at [32, 110] on span "Broadsheet" at bounding box center [48, 108] width 48 height 5
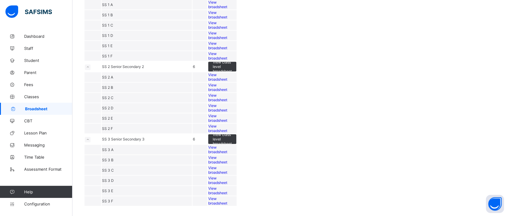
scroll to position [1207, 0]
click at [34, 159] on span "Time Table" at bounding box center [48, 156] width 48 height 5
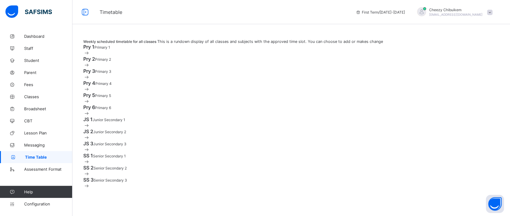
click at [94, 49] on span at bounding box center [94, 47] width 0 height 5
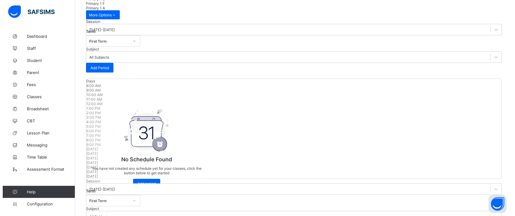
scroll to position [65, 0]
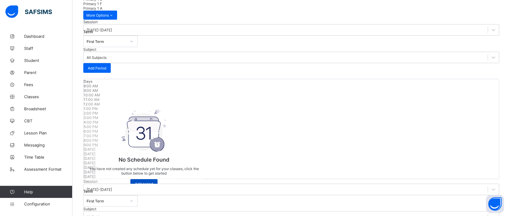
click at [153, 186] on span "Add period" at bounding box center [144, 183] width 18 height 5
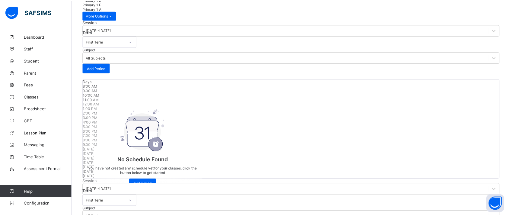
scroll to position [83, 0]
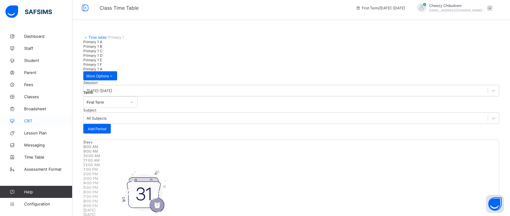
scroll to position [0, 0]
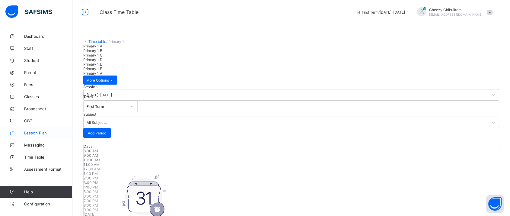
click at [33, 134] on span "Lesson Plan" at bounding box center [48, 132] width 48 height 5
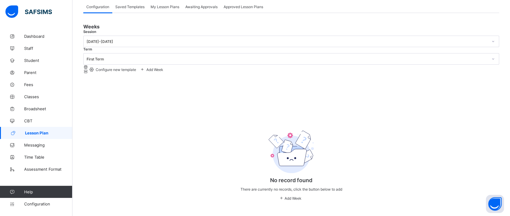
scroll to position [54, 0]
